Goal: Check status

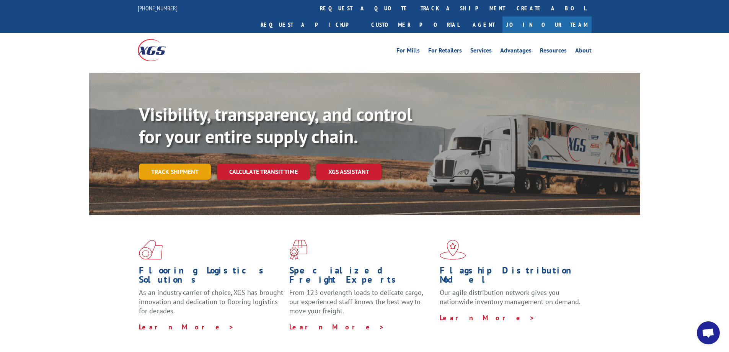
click at [168, 163] on link "Track shipment" at bounding box center [175, 171] width 72 height 16
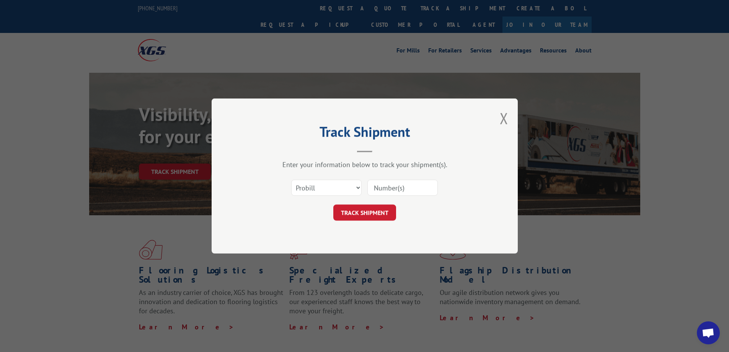
click at [383, 189] on input at bounding box center [402, 187] width 70 height 16
paste input "17501678"
type input "17501678"
click at [372, 210] on button "TRACK SHIPMENT" at bounding box center [364, 212] width 63 height 16
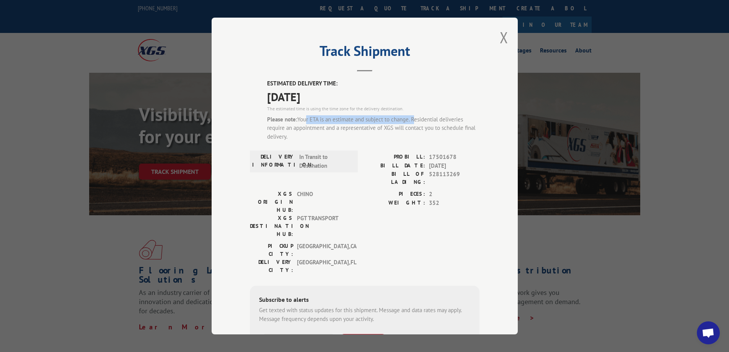
drag, startPoint x: 328, startPoint y: 119, endPoint x: 411, endPoint y: 119, distance: 83.0
click at [411, 119] on div "Please note: Your ETA is an estimate and subject to change. Residential deliver…" at bounding box center [373, 128] width 212 height 26
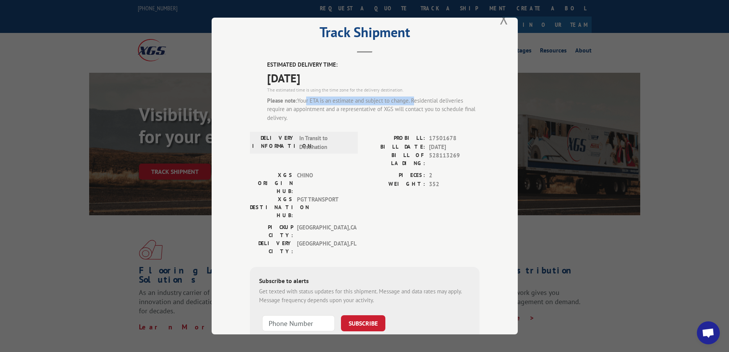
scroll to position [38, 0]
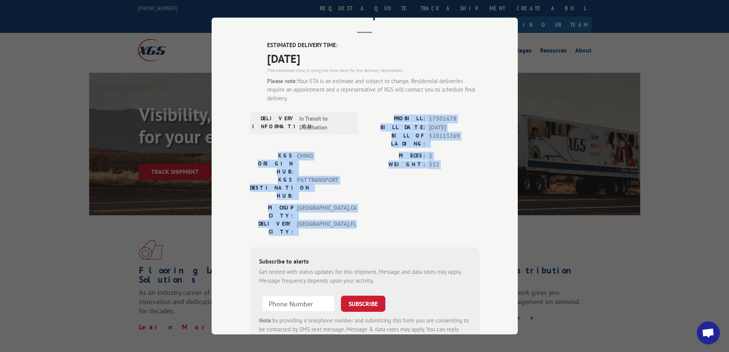
drag, startPoint x: 389, startPoint y: 117, endPoint x: 418, endPoint y: 194, distance: 82.7
click at [418, 194] on div "ESTIMATED DELIVERY TIME: [DATE] The estimated time is using the time zone for t…" at bounding box center [365, 196] width 230 height 310
click at [418, 204] on div "[GEOGRAPHIC_DATA]: [GEOGRAPHIC_DATA] , [GEOGRAPHIC_DATA]: [GEOGRAPHIC_DATA] , […" at bounding box center [365, 222] width 230 height 36
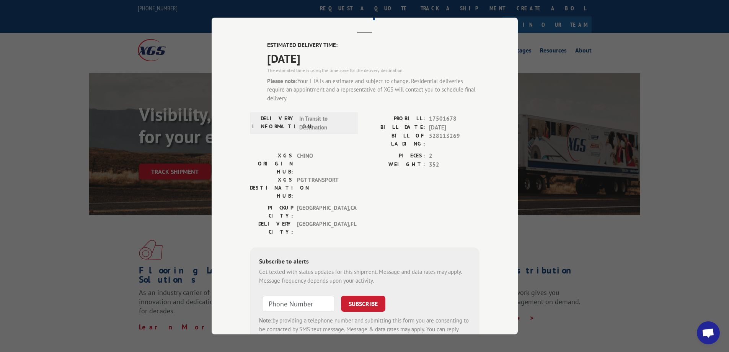
scroll to position [0, 0]
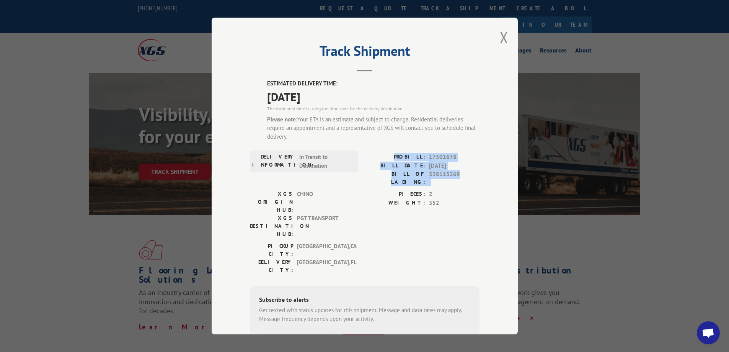
drag, startPoint x: 398, startPoint y: 150, endPoint x: 468, endPoint y: 172, distance: 72.9
click at [468, 172] on div "ESTIMATED DELIVERY TIME: [DATE] The estimated time is using the time zone for t…" at bounding box center [365, 234] width 230 height 310
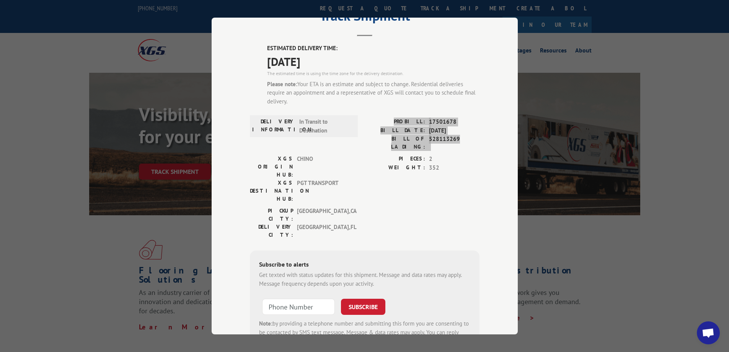
scroll to position [72, 0]
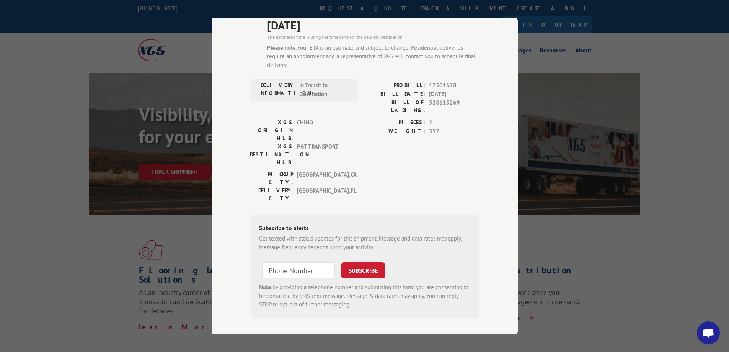
click at [27, 176] on div "Track Shipment ESTIMATED DELIVERY TIME: [DATE] The estimated time is using the …" at bounding box center [364, 176] width 729 height 352
